Goal: Task Accomplishment & Management: Manage account settings

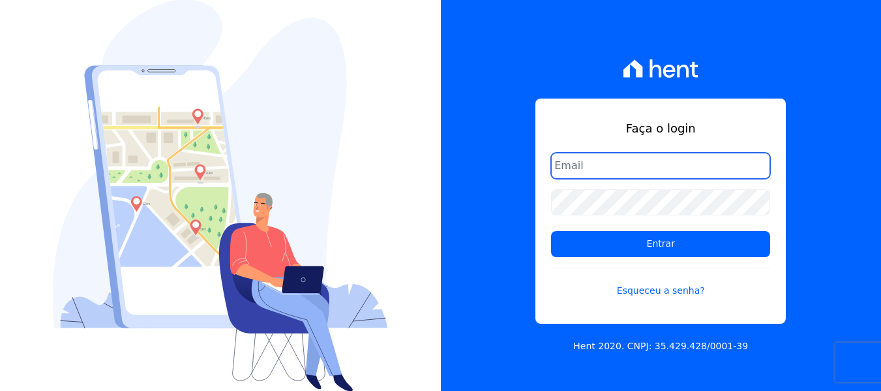
type input "simoneferreira@salgadoempreendimentos.com"
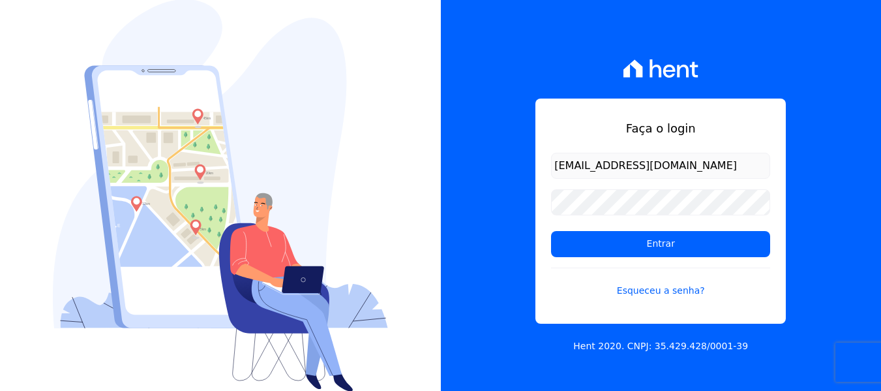
click at [318, 23] on img at bounding box center [220, 195] width 335 height 392
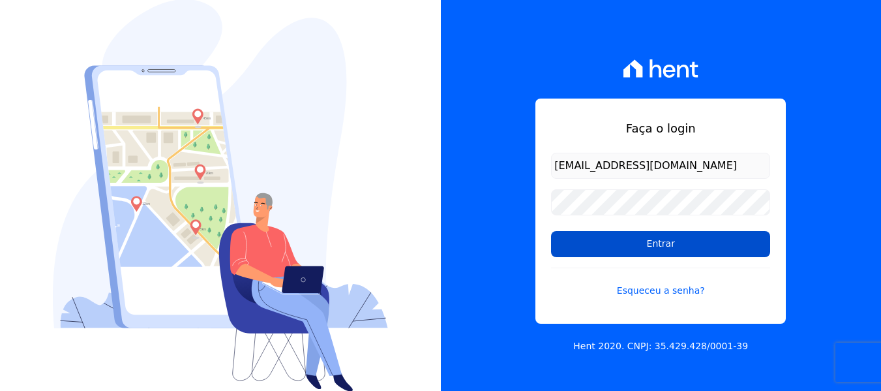
click at [622, 251] on input "Entrar" at bounding box center [660, 244] width 219 height 26
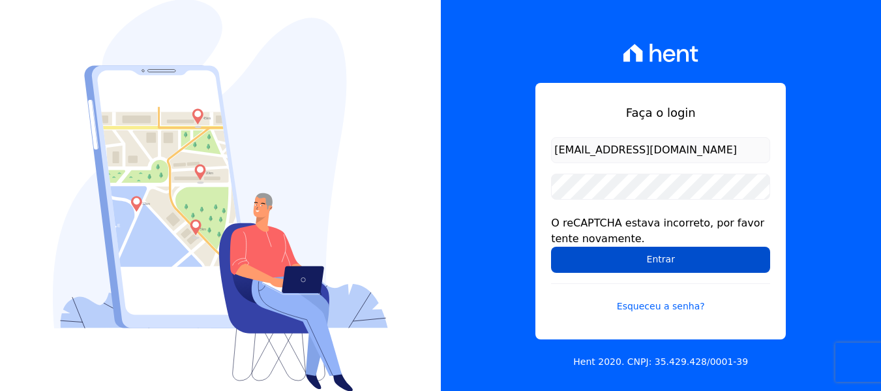
click at [620, 268] on input "Entrar" at bounding box center [660, 260] width 219 height 26
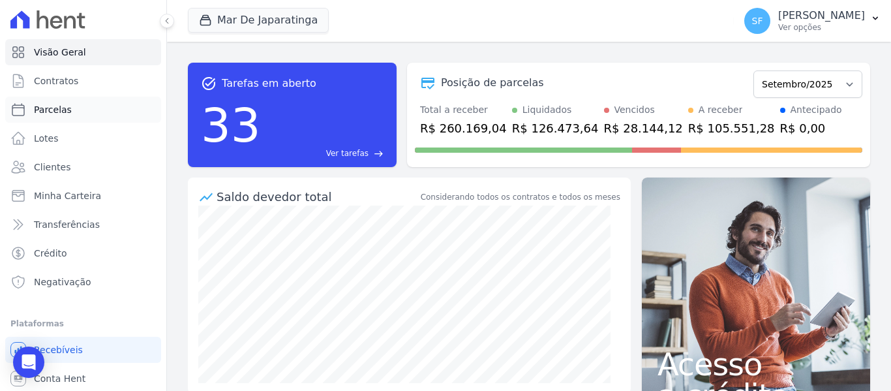
click at [67, 115] on span "Parcelas" at bounding box center [53, 109] width 38 height 13
select select
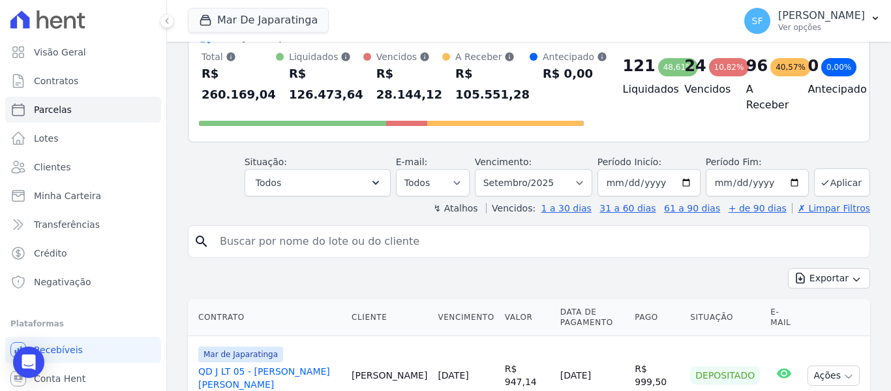
scroll to position [130, 0]
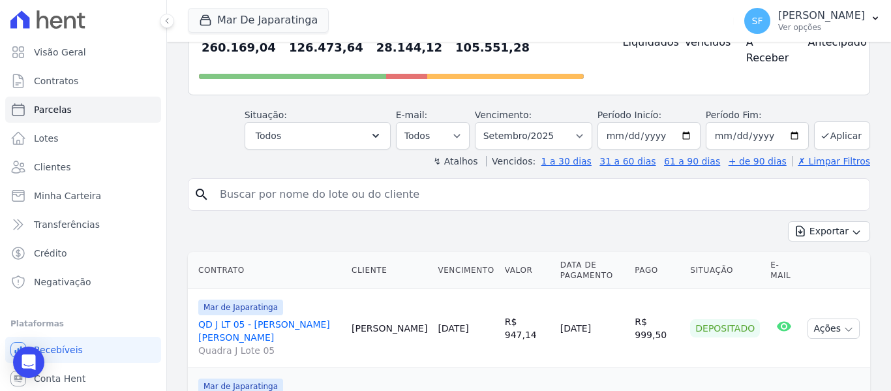
click at [292, 198] on input "search" at bounding box center [538, 194] width 652 height 26
type input "LARYSSA THAMYRES SANTOS BARROS"
select select
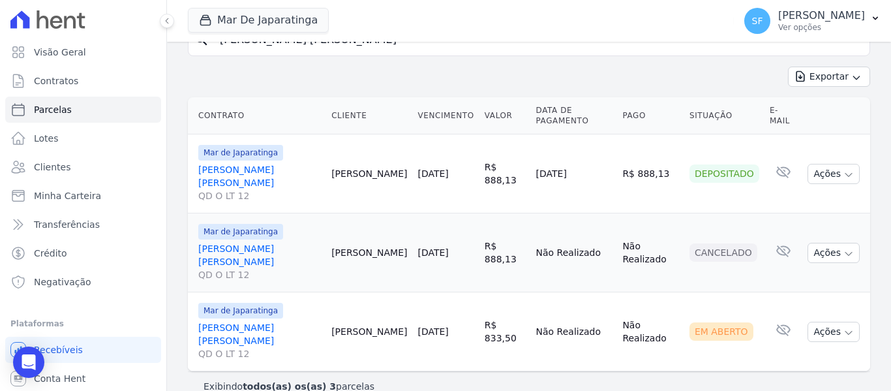
scroll to position [174, 0]
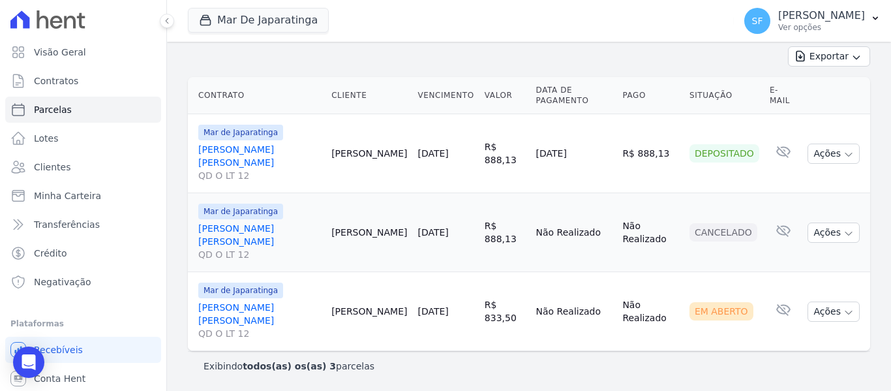
click at [260, 151] on link "LARYSSA THAMYRES SANTOS BARROS QD O LT 12" at bounding box center [259, 162] width 123 height 39
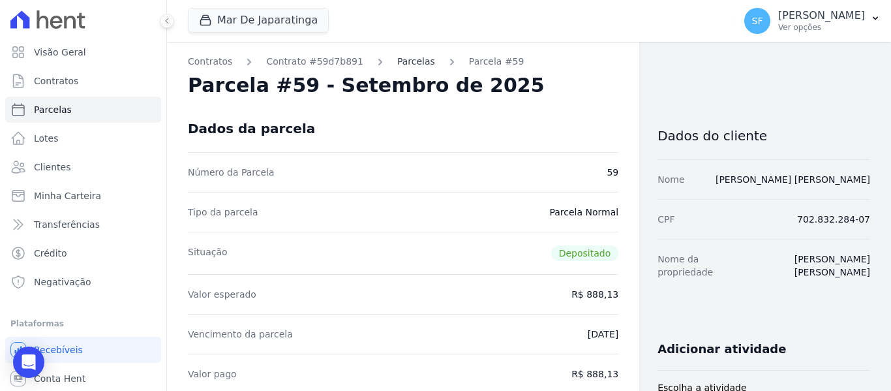
click at [397, 64] on link "Parcelas" at bounding box center [416, 62] width 38 height 14
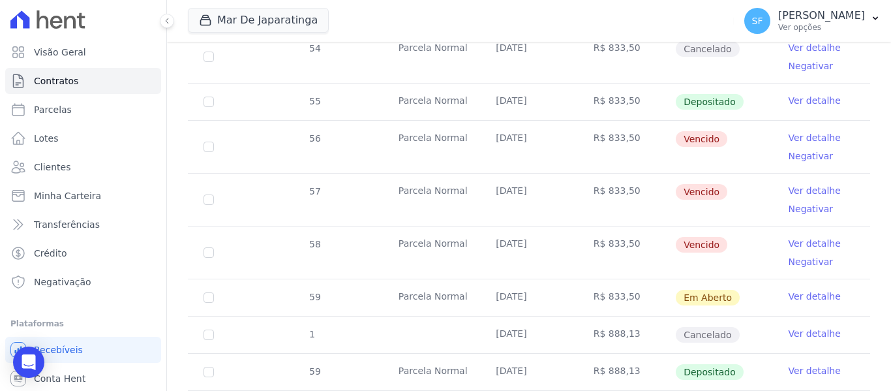
scroll to position [585, 0]
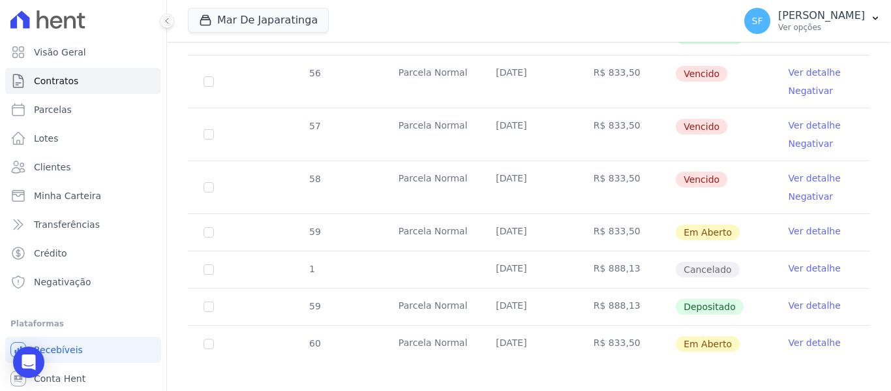
click at [796, 299] on link "Ver detalhe" at bounding box center [815, 305] width 52 height 13
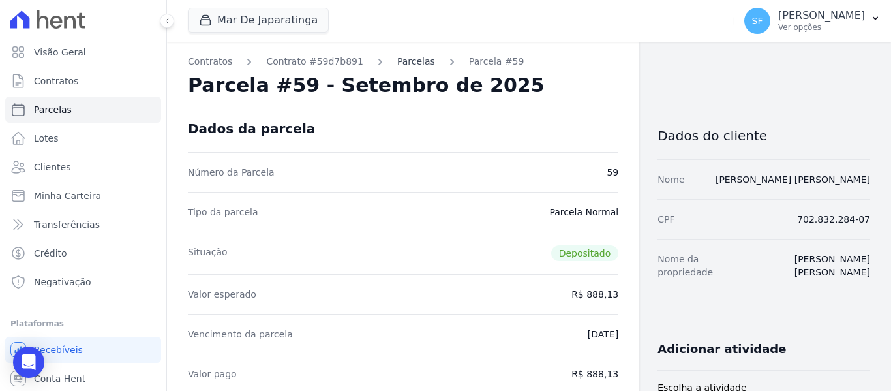
click at [397, 67] on link "Parcelas" at bounding box center [416, 62] width 38 height 14
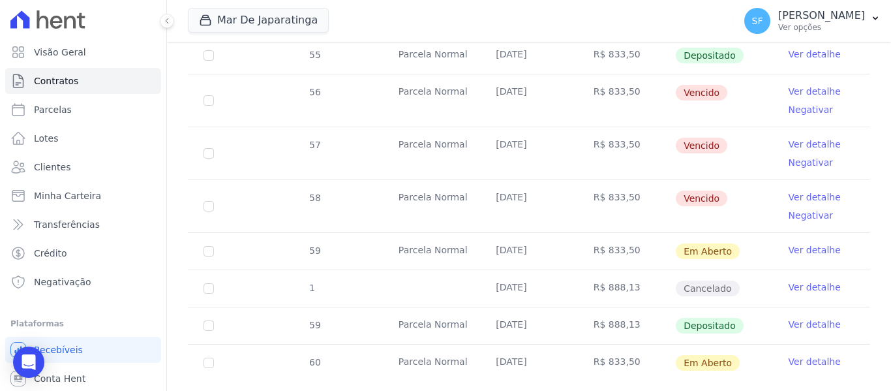
scroll to position [585, 0]
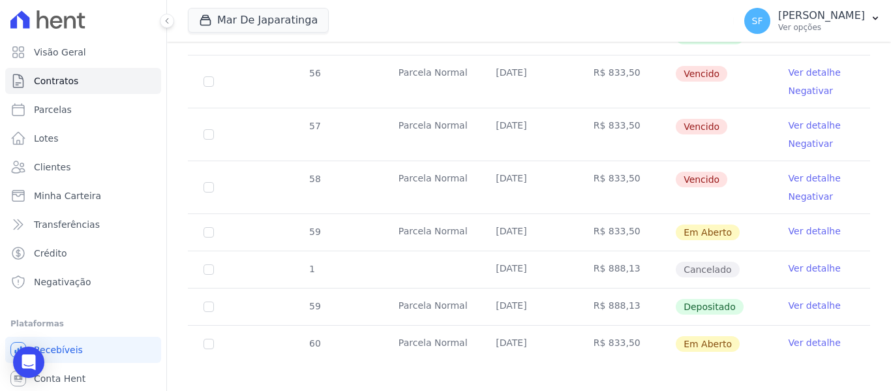
click at [789, 299] on link "Ver detalhe" at bounding box center [815, 305] width 52 height 13
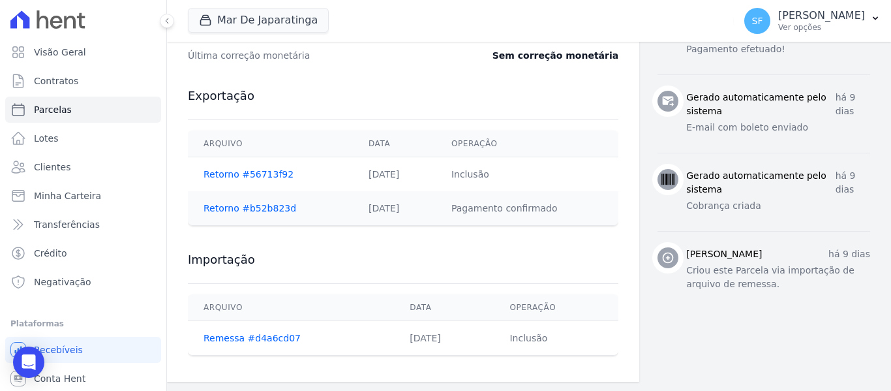
scroll to position [667, 0]
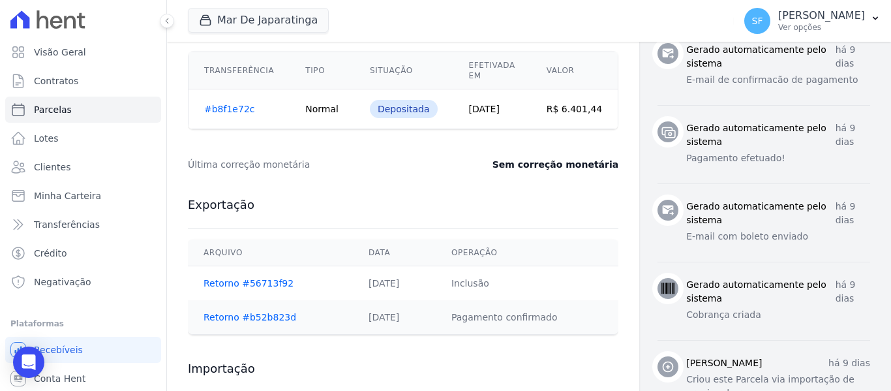
scroll to position [471, 0]
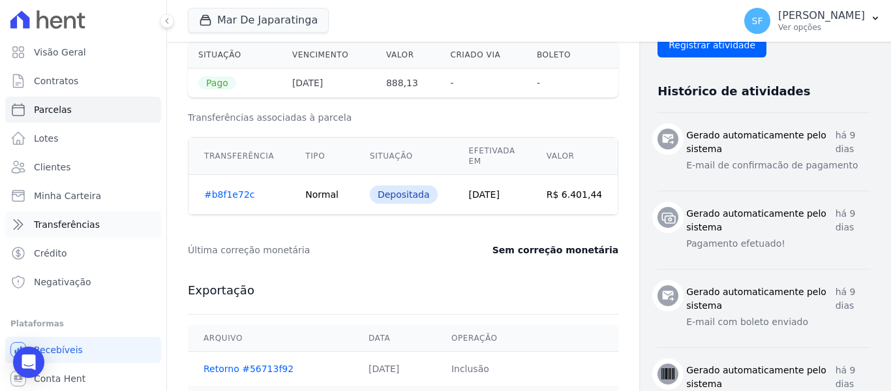
drag, startPoint x: 83, startPoint y: 227, endPoint x: 99, endPoint y: 230, distance: 15.9
click at [83, 227] on span "Transferências" at bounding box center [67, 224] width 66 height 13
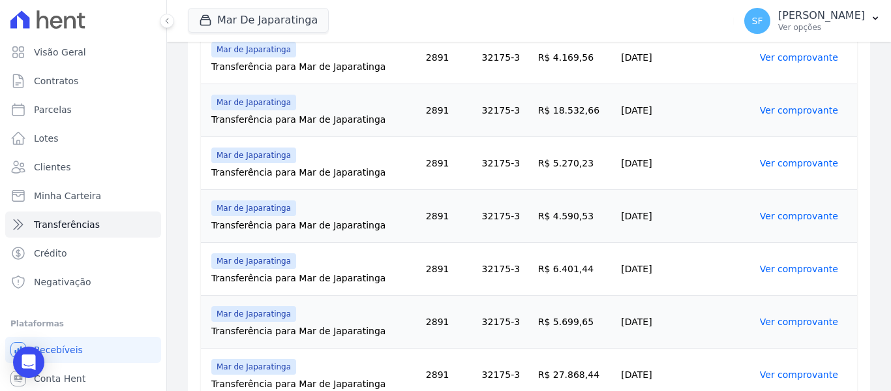
scroll to position [680, 0]
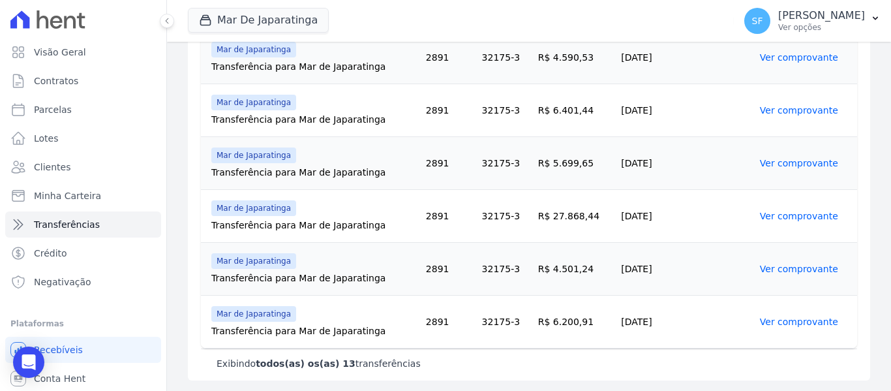
click at [764, 323] on link "Ver comprovante" at bounding box center [799, 321] width 78 height 10
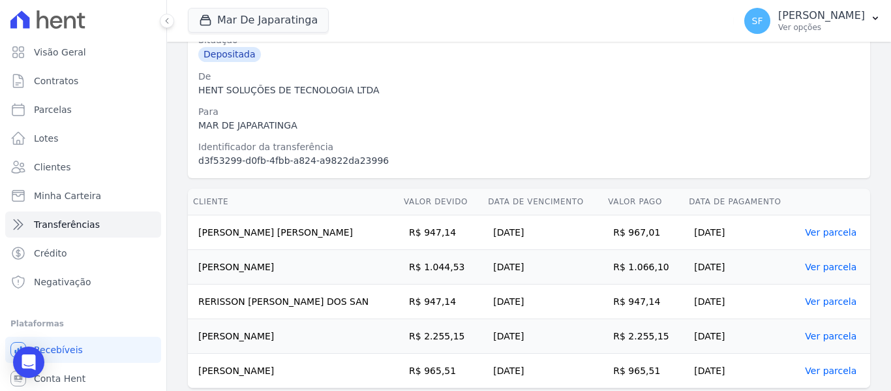
scroll to position [239, 0]
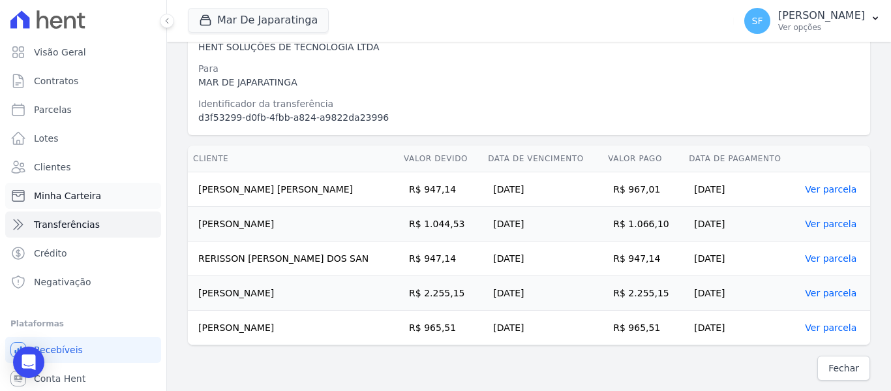
click at [70, 196] on span "Minha Carteira" at bounding box center [67, 195] width 67 height 13
click at [70, 202] on link "Minha Carteira" at bounding box center [83, 196] width 156 height 26
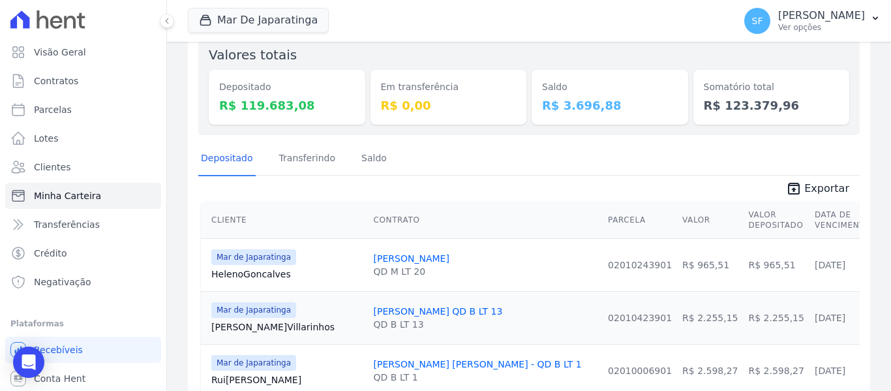
scroll to position [65, 0]
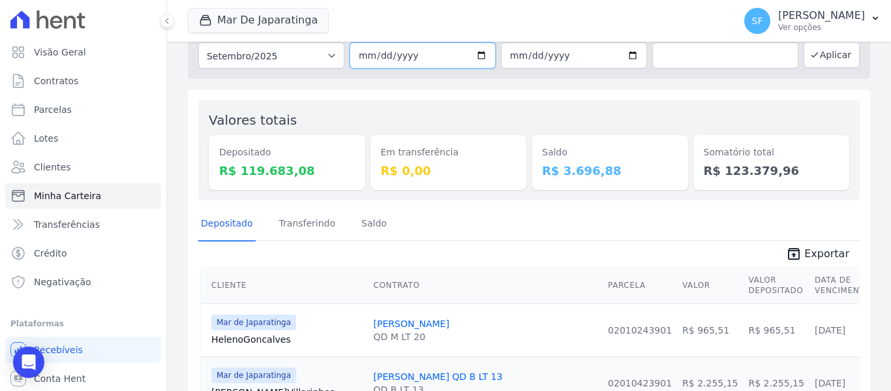
click at [474, 58] on input "2025-09-01" at bounding box center [423, 55] width 146 height 26
type input "[DATE]"
click at [630, 56] on input "2025-09-30" at bounding box center [574, 55] width 146 height 26
type input "[DATE]"
click at [820, 55] on button "Aplicar" at bounding box center [832, 55] width 56 height 26
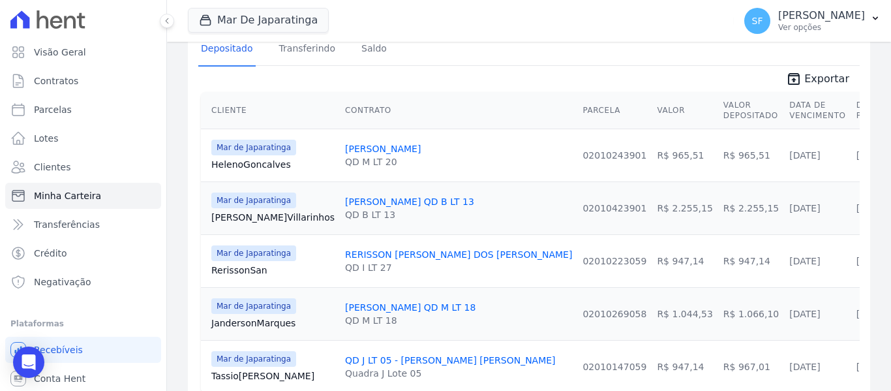
scroll to position [44, 0]
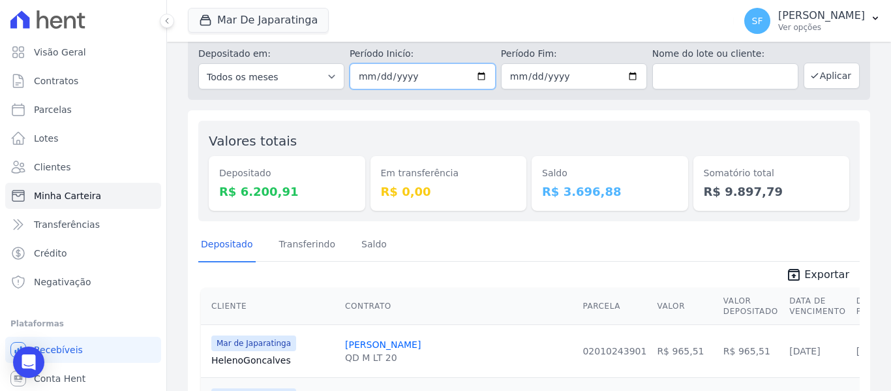
click at [481, 74] on input "[DATE]" at bounding box center [423, 76] width 146 height 26
type input "[DATE]"
click at [628, 77] on input "[DATE]" at bounding box center [574, 76] width 146 height 26
type input "2025-09-17"
click at [812, 81] on button "Aplicar" at bounding box center [832, 76] width 56 height 26
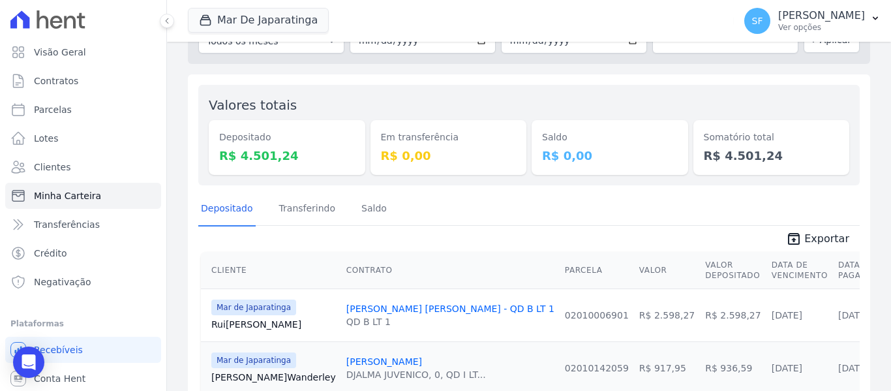
scroll to position [59, 0]
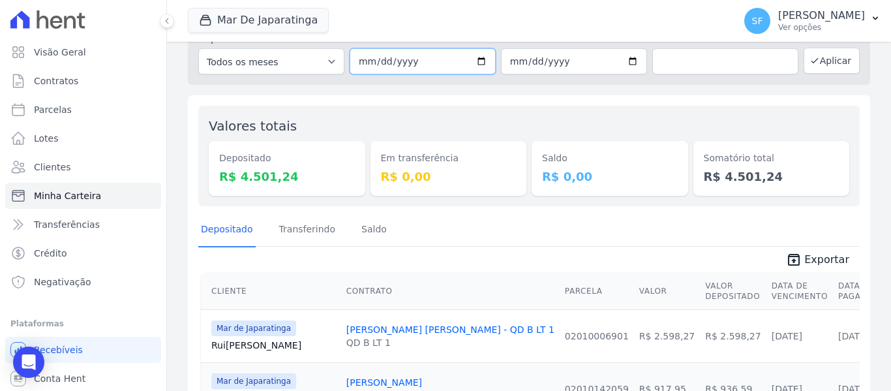
click at [472, 60] on input "[DATE]" at bounding box center [423, 61] width 146 height 26
type input "[DATE]"
click at [628, 59] on input "[DATE]" at bounding box center [574, 61] width 146 height 26
type input "[DATE]"
click at [834, 59] on button "Aplicar" at bounding box center [832, 61] width 56 height 26
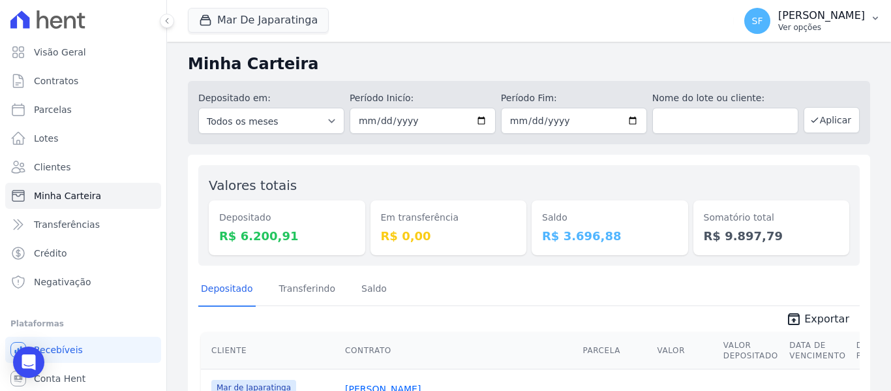
click at [820, 29] on p "Ver opções" at bounding box center [821, 27] width 87 height 10
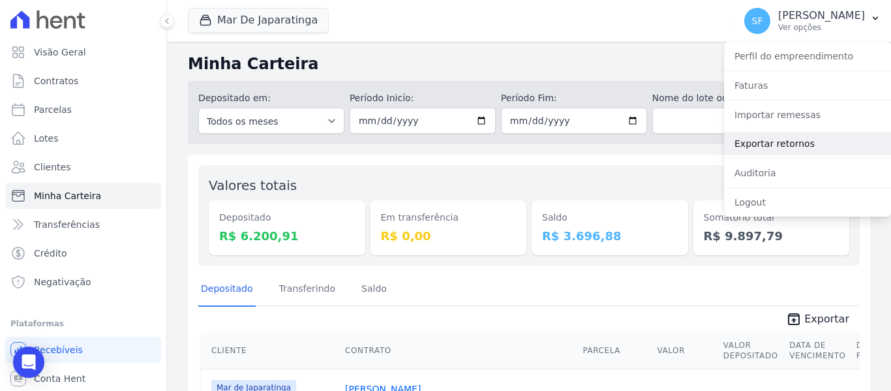
click at [761, 142] on link "Exportar retornos" at bounding box center [807, 143] width 167 height 23
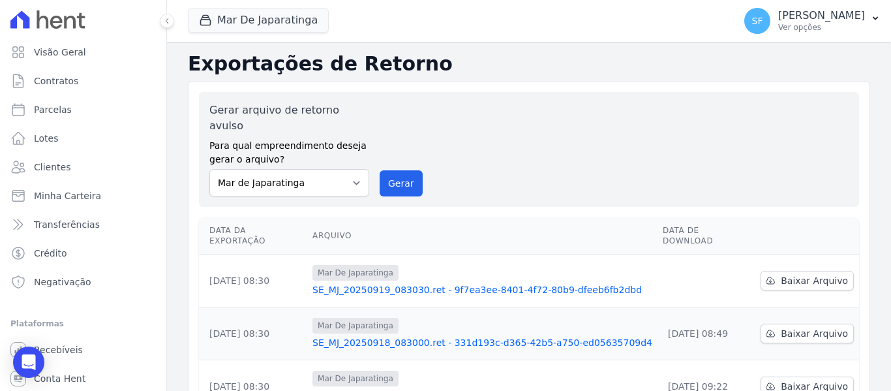
scroll to position [65, 0]
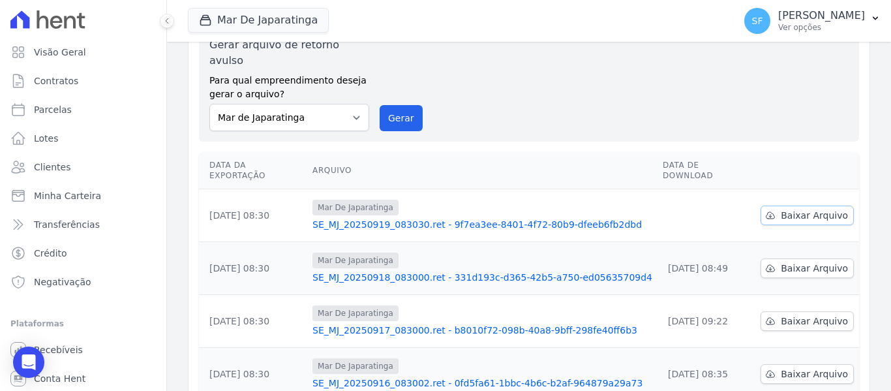
click at [803, 205] on link "Baixar Arquivo" at bounding box center [807, 215] width 93 height 20
click at [58, 203] on link "Minha Carteira" at bounding box center [83, 196] width 156 height 26
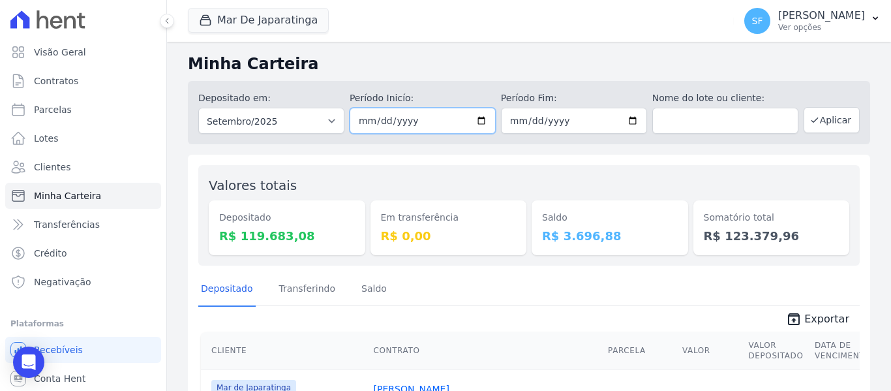
click at [478, 123] on input "2025-09-01" at bounding box center [423, 121] width 146 height 26
type input "[DATE]"
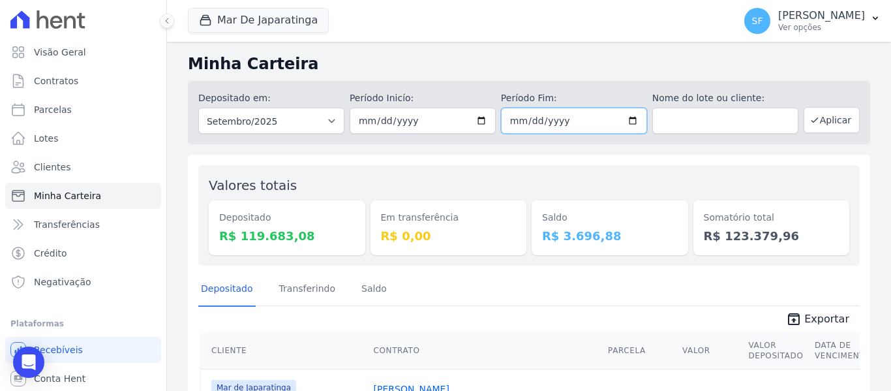
click at [628, 115] on input "2025-09-30" at bounding box center [574, 121] width 146 height 26
type input "[DATE]"
click at [680, 176] on div "Saldo R$ 3.696,88" at bounding box center [610, 215] width 157 height 80
click at [830, 124] on button "Aplicar" at bounding box center [832, 120] width 56 height 26
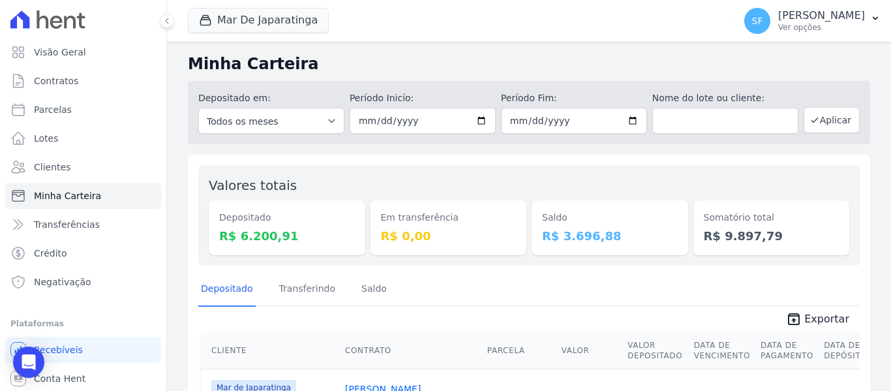
click at [547, 181] on div "Saldo R$ 3.696,88" at bounding box center [610, 215] width 157 height 80
